Goal: Navigation & Orientation: Find specific page/section

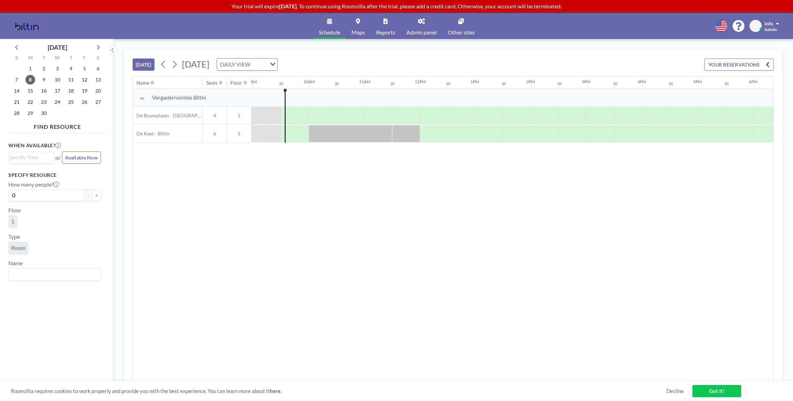
scroll to position [0, 501]
click at [721, 390] on link "Got it!" at bounding box center [717, 391] width 49 height 12
click at [303, 256] on div "Name Seats Floor 12AM 30 1AM 30 2AM 30 3AM 30 4AM 30 5AM 30 6AM 30 7AM 30 8AM 3…" at bounding box center [453, 229] width 641 height 305
click at [420, 24] on link "Admin panel" at bounding box center [421, 26] width 41 height 26
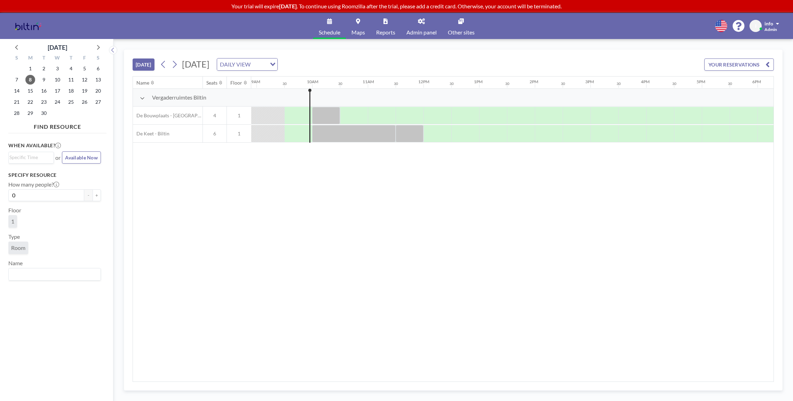
scroll to position [0, 501]
click at [403, 135] on div at bounding box center [404, 133] width 28 height 17
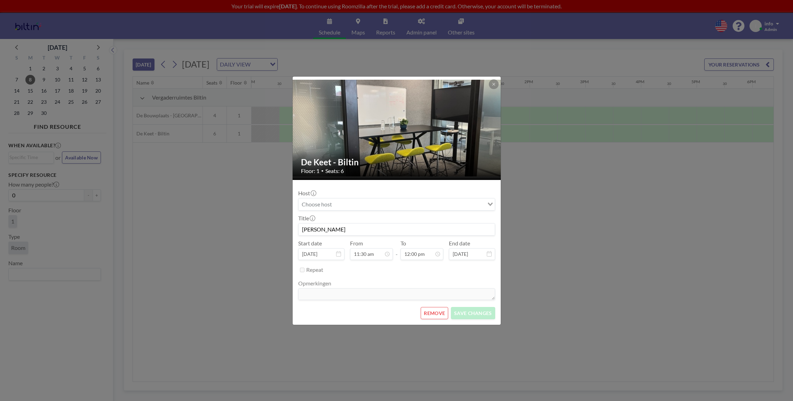
click at [403, 135] on div at bounding box center [397, 128] width 209 height 103
click at [494, 83] on icon at bounding box center [494, 84] width 4 height 4
